Goal: Register for event/course

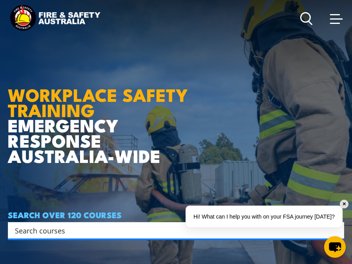
click at [31, 237] on div "Search" at bounding box center [176, 230] width 336 height 16
click at [34, 231] on input "Search input" at bounding box center [171, 231] width 312 height 12
type input "fire ext"
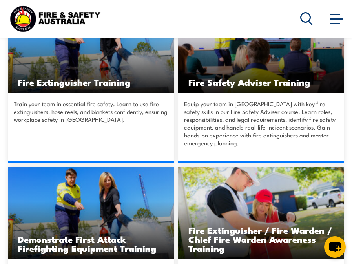
scroll to position [235, 0]
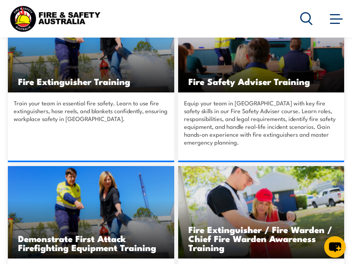
click at [96, 71] on img at bounding box center [91, 46] width 166 height 93
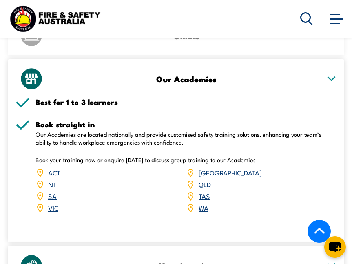
scroll to position [1255, 0]
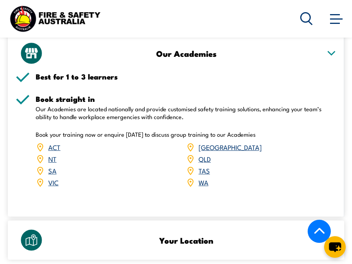
click at [203, 178] on link "WA" at bounding box center [203, 182] width 10 height 9
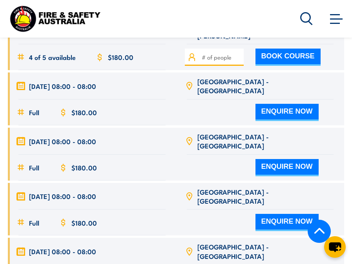
scroll to position [1730, 0]
